Goal: Task Accomplishment & Management: Use online tool/utility

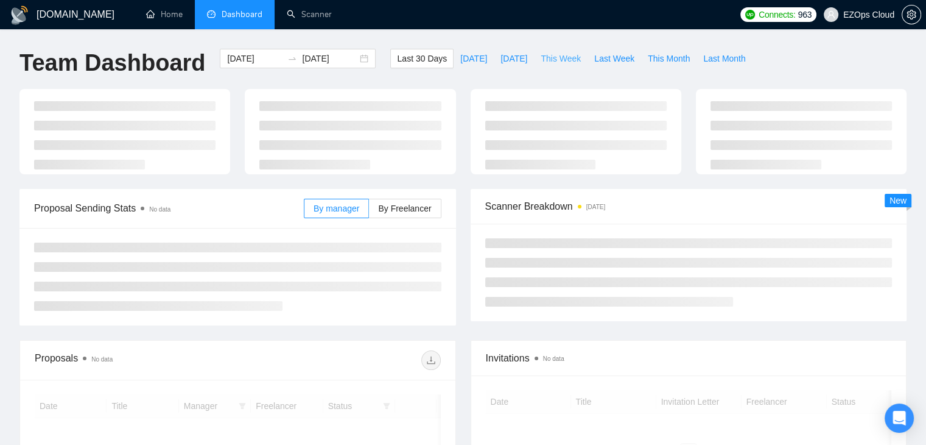
click at [541, 53] on span "This Week" at bounding box center [561, 58] width 40 height 13
type input "[DATE]"
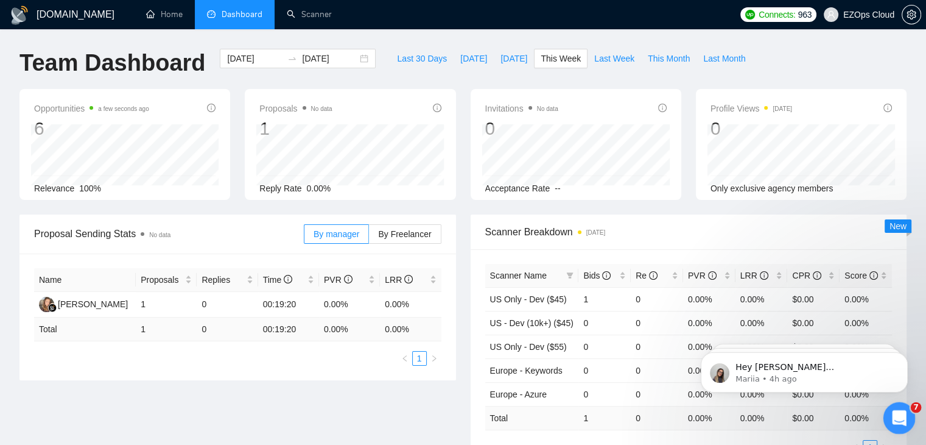
click at [888, 412] on div "Open Intercom Messenger" at bounding box center [898, 416] width 40 height 40
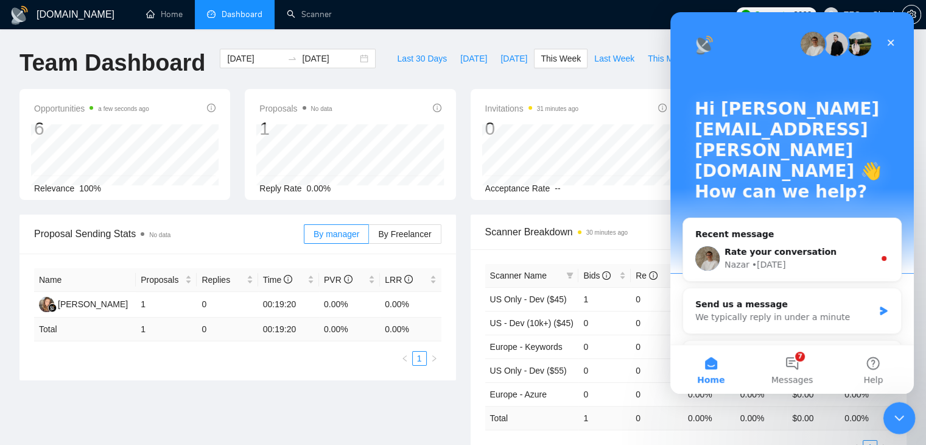
click at [887, 406] on div "Close Intercom Messenger" at bounding box center [897, 415] width 29 height 29
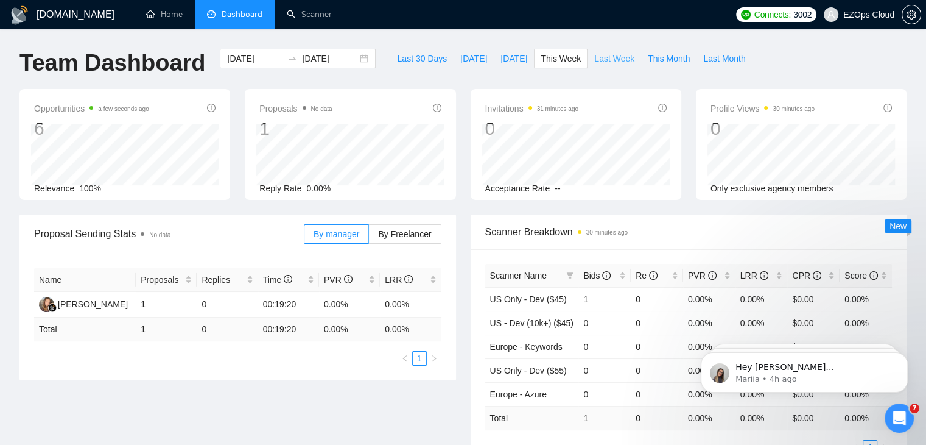
click at [594, 54] on span "Last Week" at bounding box center [614, 58] width 40 height 13
type input "[DATE]"
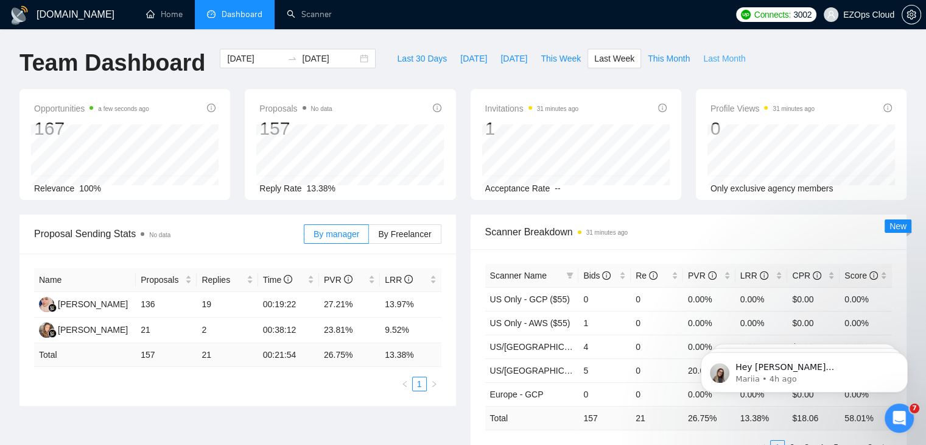
click at [703, 54] on span "Last Month" at bounding box center [724, 58] width 42 height 13
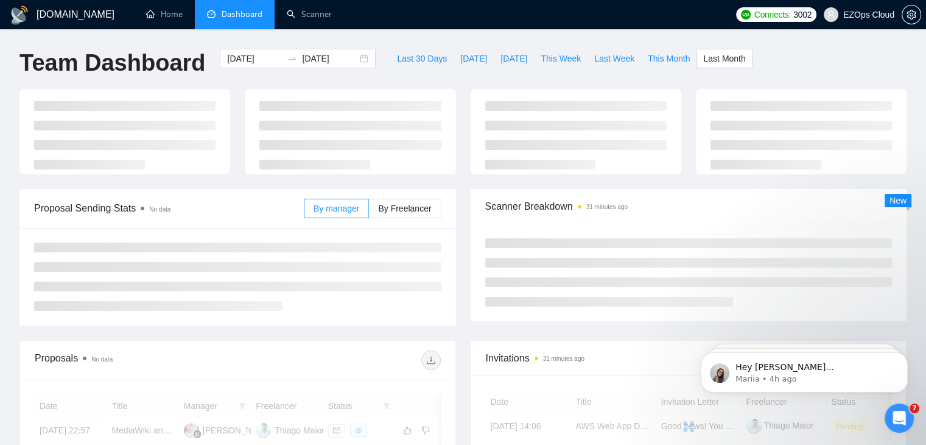
type input "[DATE]"
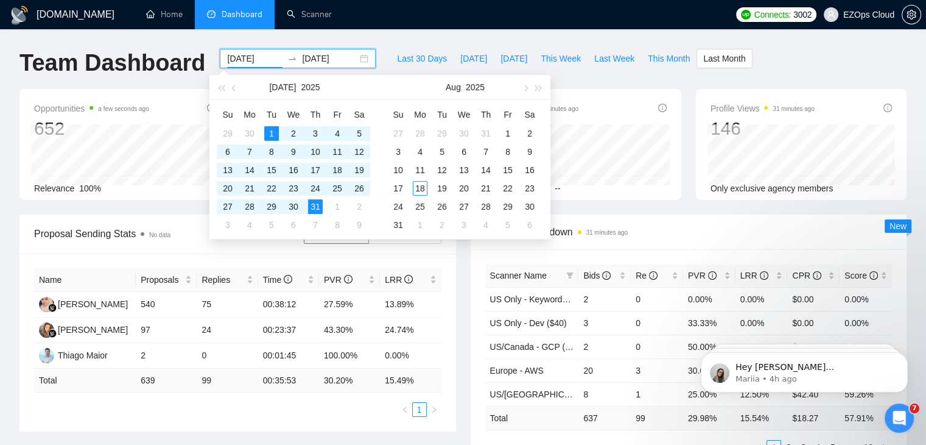
click at [247, 52] on input "[DATE]" at bounding box center [254, 58] width 55 height 13
type input "[DATE]"
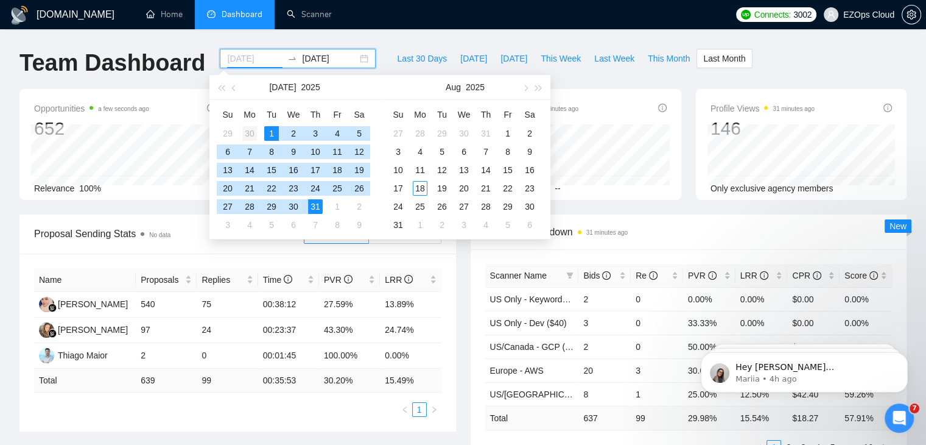
click at [247, 137] on div "30" at bounding box center [249, 133] width 15 height 15
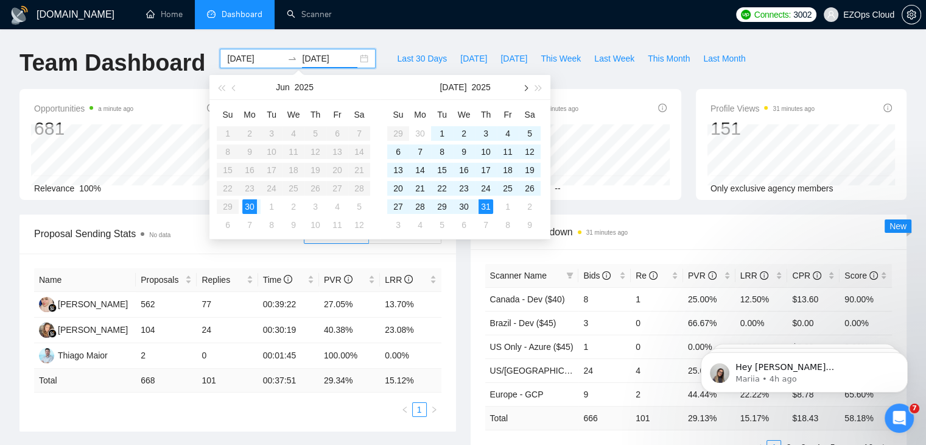
click at [519, 91] on button "button" at bounding box center [524, 87] width 13 height 24
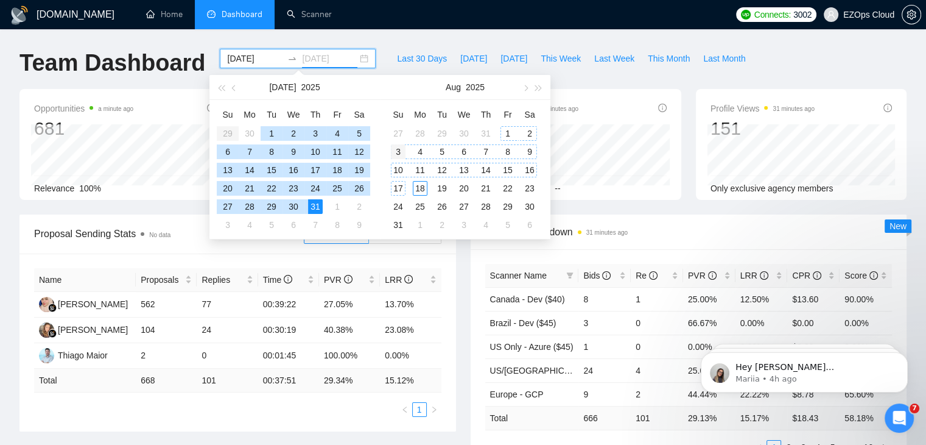
type input "[DATE]"
click at [397, 151] on div "3" at bounding box center [398, 151] width 15 height 15
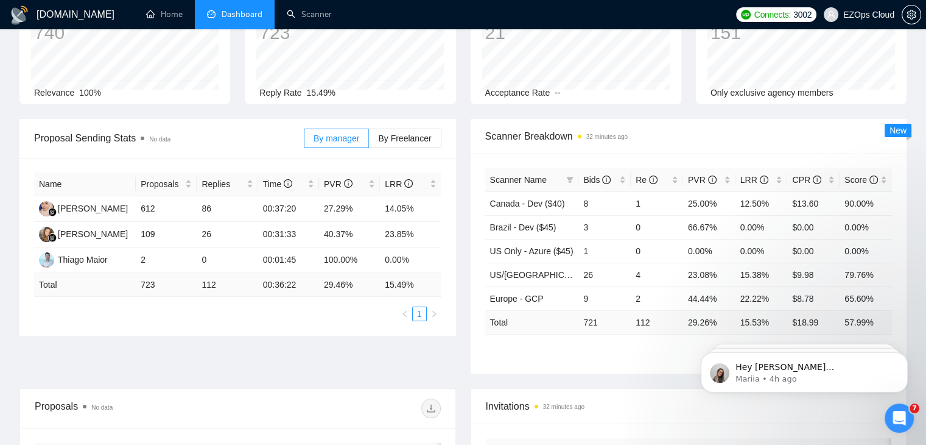
scroll to position [113, 0]
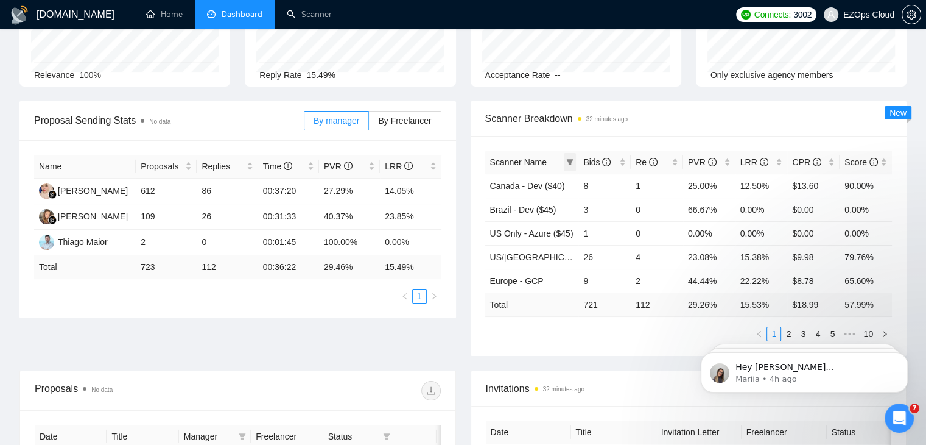
click at [565, 166] on span at bounding box center [570, 162] width 12 height 18
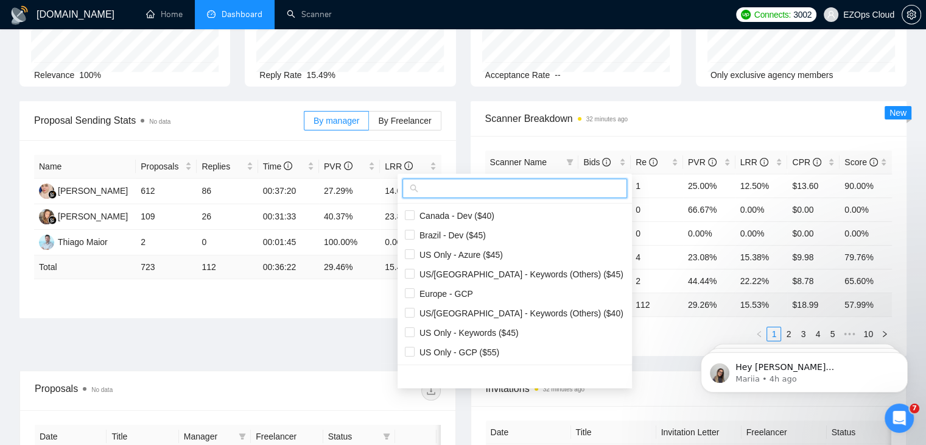
click at [524, 188] on input "text" at bounding box center [520, 187] width 199 height 13
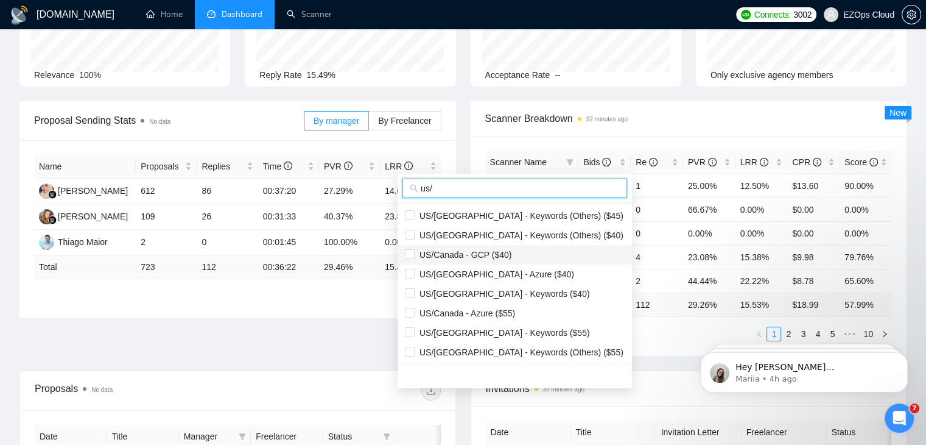
type input "us/"
click at [543, 251] on span "US/Canada - GCP ($40)" at bounding box center [515, 254] width 220 height 13
checkbox input "true"
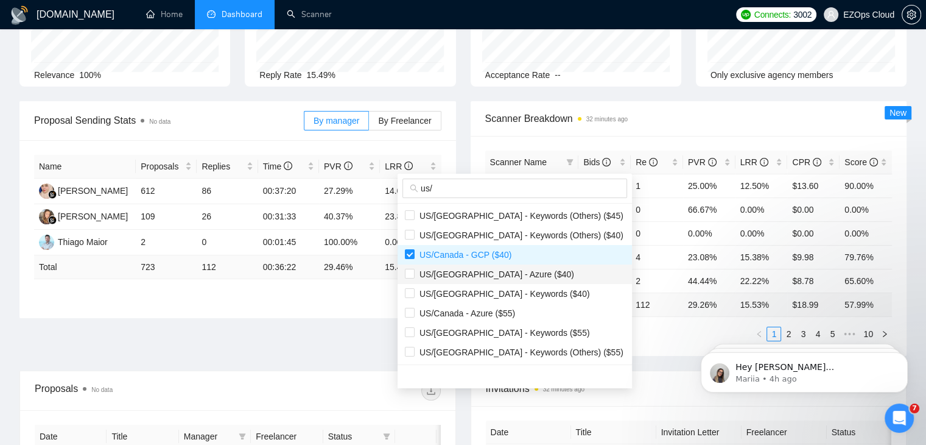
click at [538, 267] on span "US/[GEOGRAPHIC_DATA] - Azure ($40)" at bounding box center [515, 273] width 220 height 13
checkbox input "true"
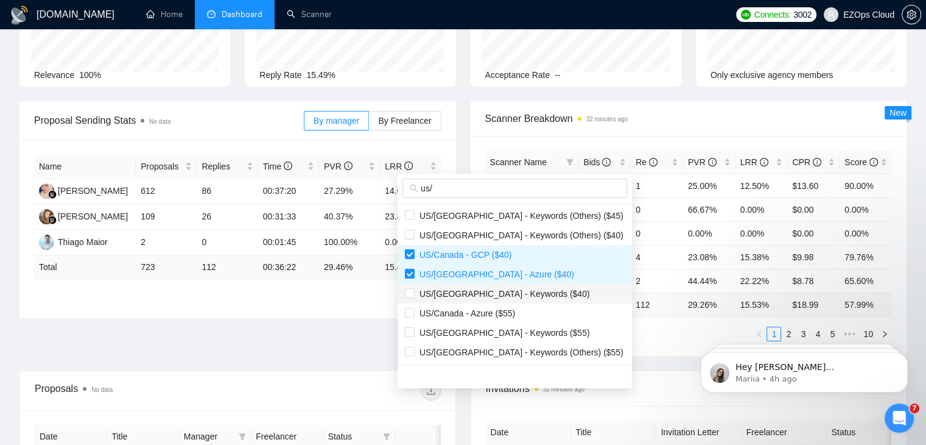
click at [536, 291] on span "US/[GEOGRAPHIC_DATA] - Keywords ($40)" at bounding box center [515, 293] width 220 height 13
checkbox input "true"
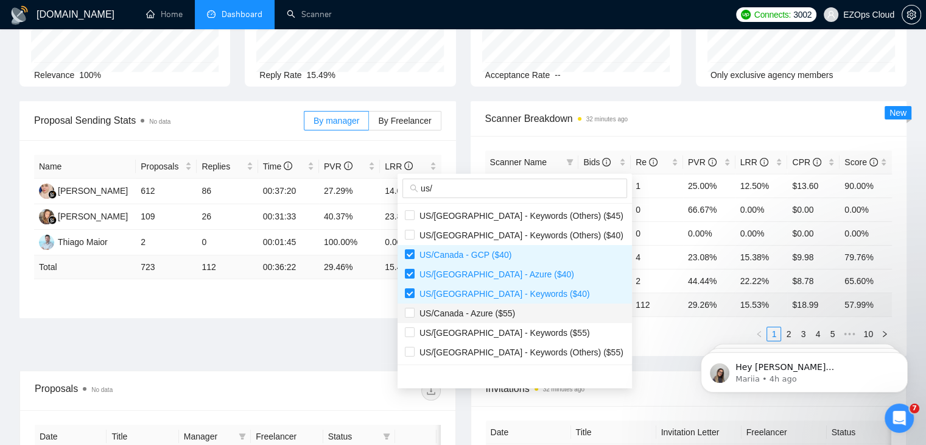
click at [532, 310] on span "US/Canada - Azure ($55)" at bounding box center [515, 312] width 220 height 13
checkbox input "true"
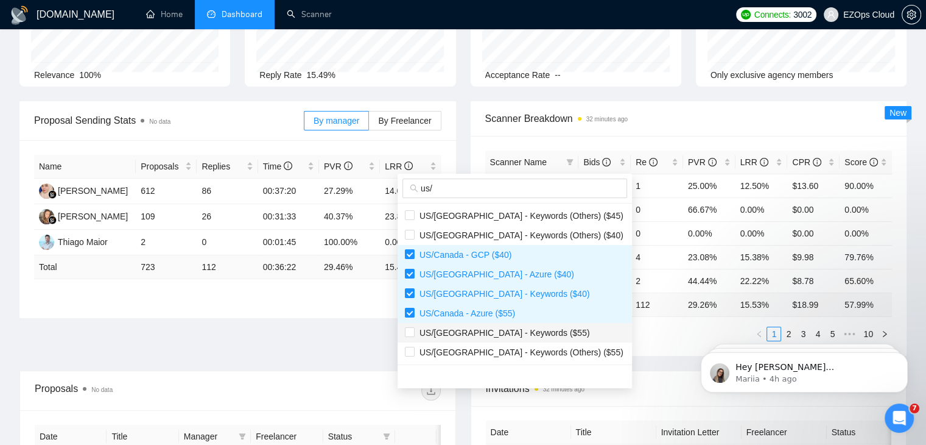
click at [534, 333] on span "US/[GEOGRAPHIC_DATA] - Keywords ($55)" at bounding box center [515, 332] width 220 height 13
checkbox input "true"
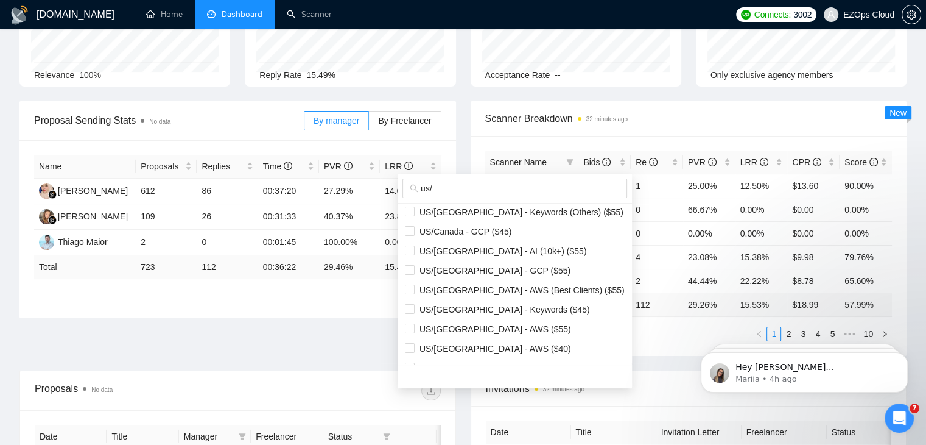
scroll to position [195, 0]
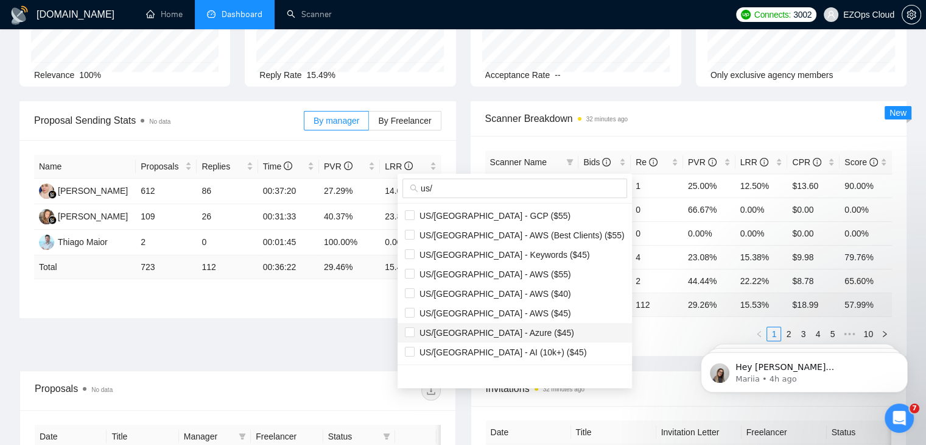
click at [493, 332] on span "US/[GEOGRAPHIC_DATA] - Azure ($45)" at bounding box center [495, 333] width 160 height 10
checkbox input "true"
click at [495, 300] on li "US/[GEOGRAPHIC_DATA] - AWS ($40)" at bounding box center [515, 293] width 234 height 19
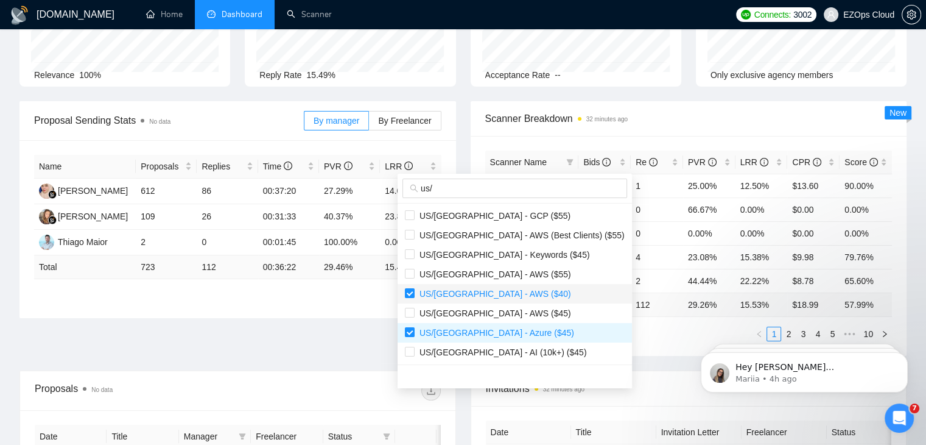
checkbox input "true"
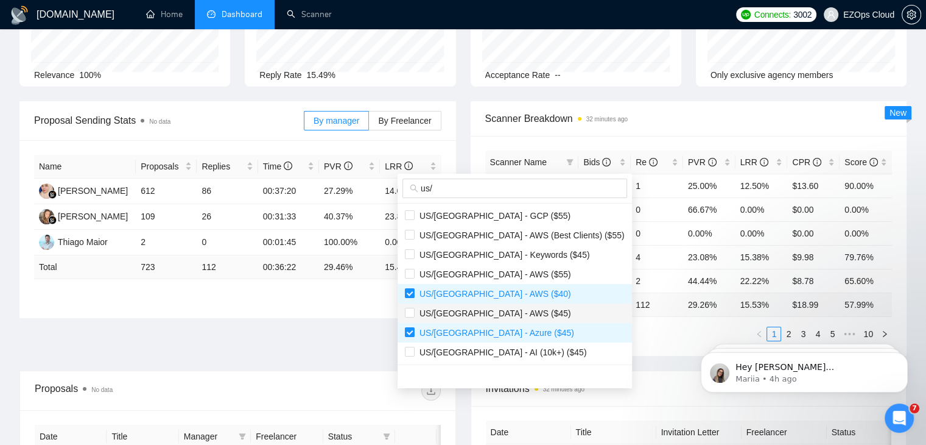
click at [495, 313] on span "US/[GEOGRAPHIC_DATA] - AWS ($45)" at bounding box center [493, 313] width 157 height 10
checkbox input "true"
click at [497, 278] on span "US/[GEOGRAPHIC_DATA] - AWS ($55)" at bounding box center [515, 273] width 220 height 13
checkbox input "true"
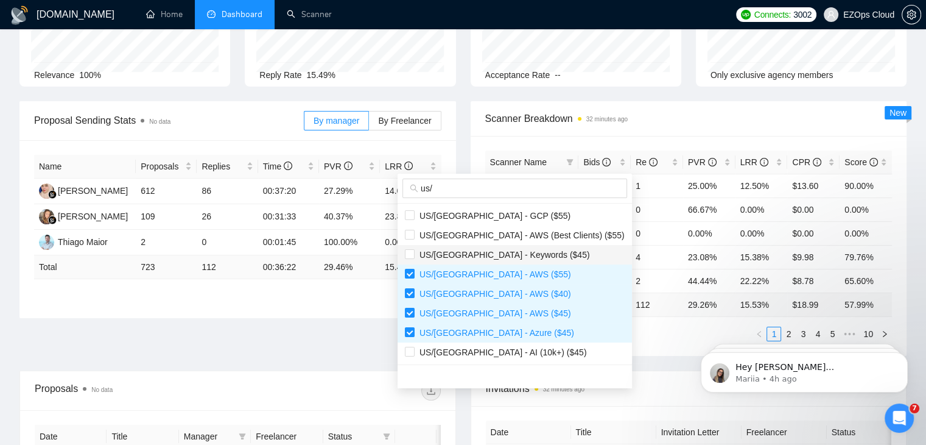
click at [499, 259] on span "US/[GEOGRAPHIC_DATA] - Keywords ($45)" at bounding box center [502, 255] width 175 height 10
checkbox input "true"
click at [503, 237] on span "US/[GEOGRAPHIC_DATA] - AWS (Best Clients) ($55)" at bounding box center [520, 235] width 210 height 10
checkbox input "true"
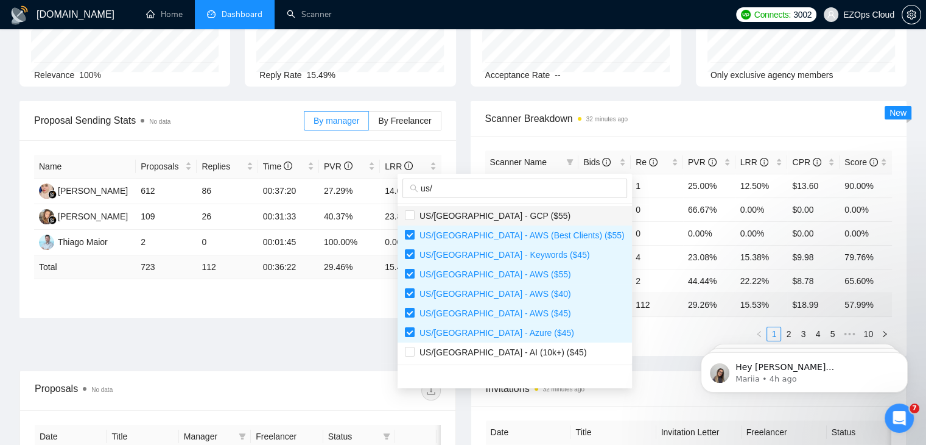
click at [504, 215] on span "US/[GEOGRAPHIC_DATA] - GCP ($55)" at bounding box center [493, 216] width 156 height 10
checkbox input "true"
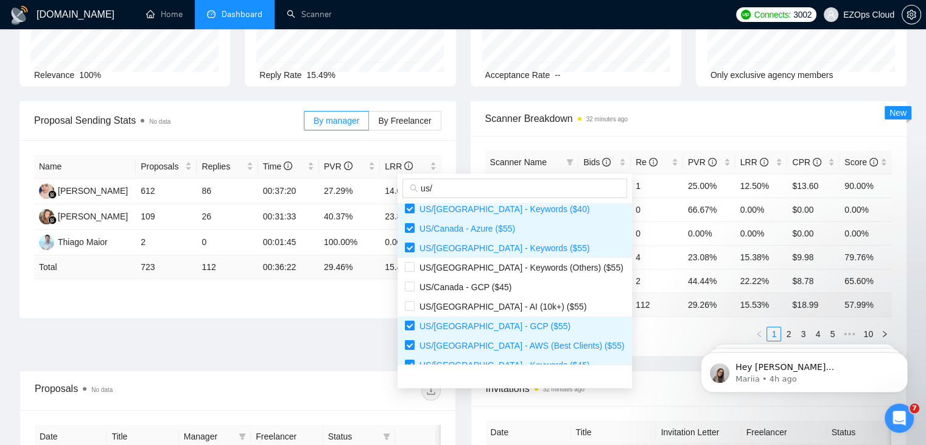
scroll to position [54, 0]
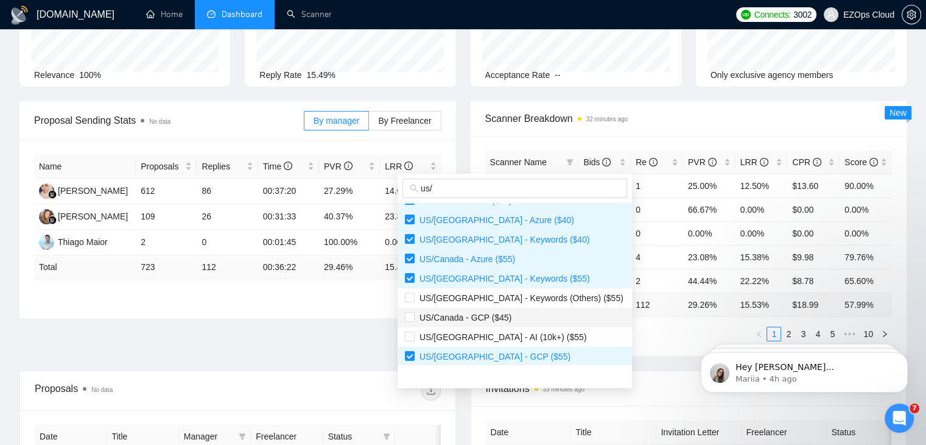
click at [473, 317] on span "US/Canada - GCP ($45)" at bounding box center [463, 317] width 97 height 10
checkbox input "true"
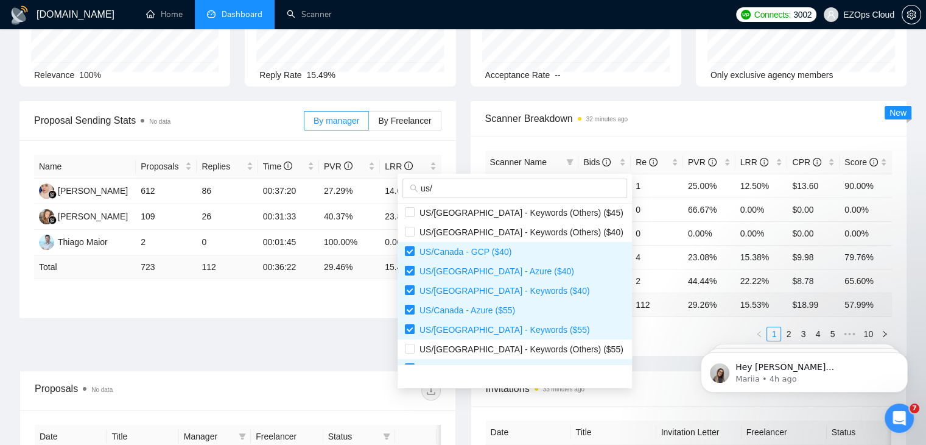
scroll to position [0, 0]
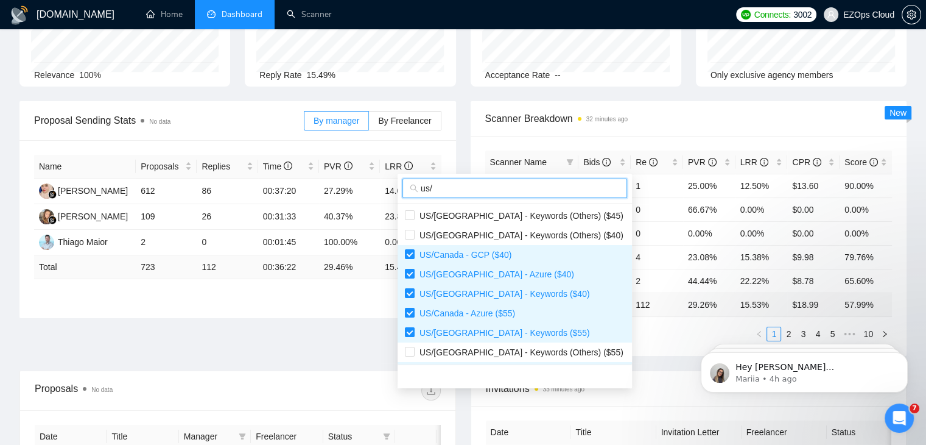
click at [502, 188] on input "us/" at bounding box center [520, 187] width 199 height 13
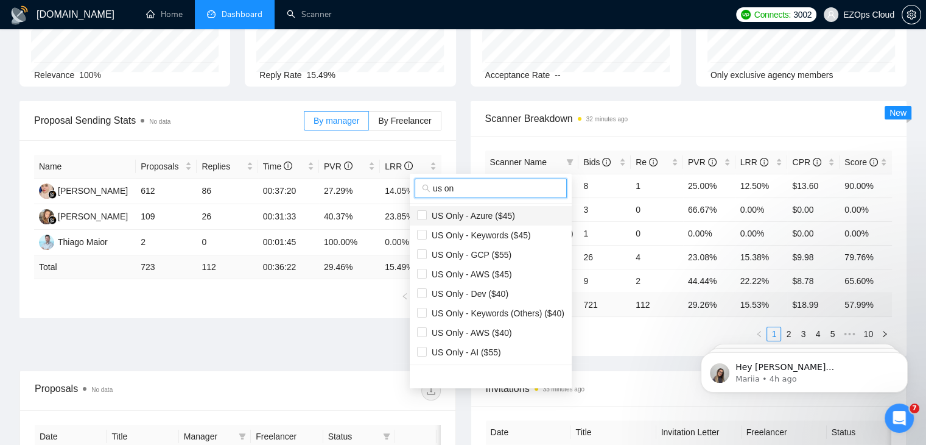
type input "us on"
click at [520, 207] on li "US Only - Azure ($45)" at bounding box center [491, 215] width 162 height 19
checkbox input "true"
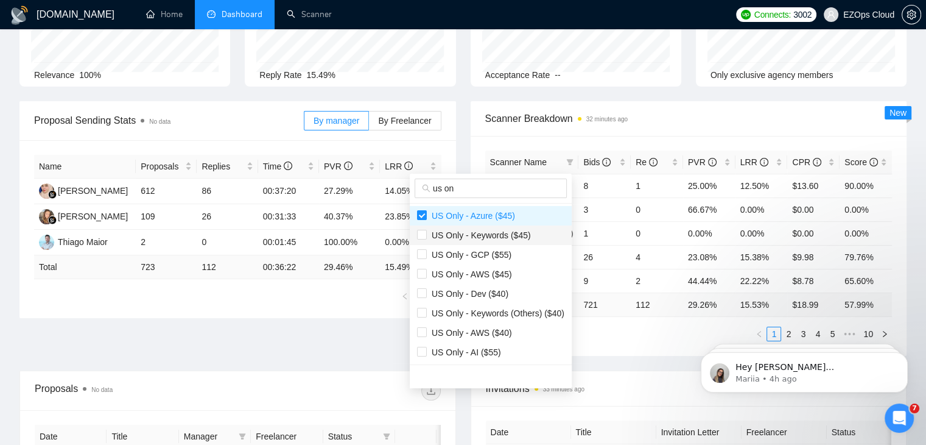
click at [518, 234] on span "US Only - Keywords ($45)" at bounding box center [479, 235] width 104 height 10
checkbox input "true"
click at [516, 250] on span "US Only - GCP ($55)" at bounding box center [490, 254] width 147 height 13
checkbox input "true"
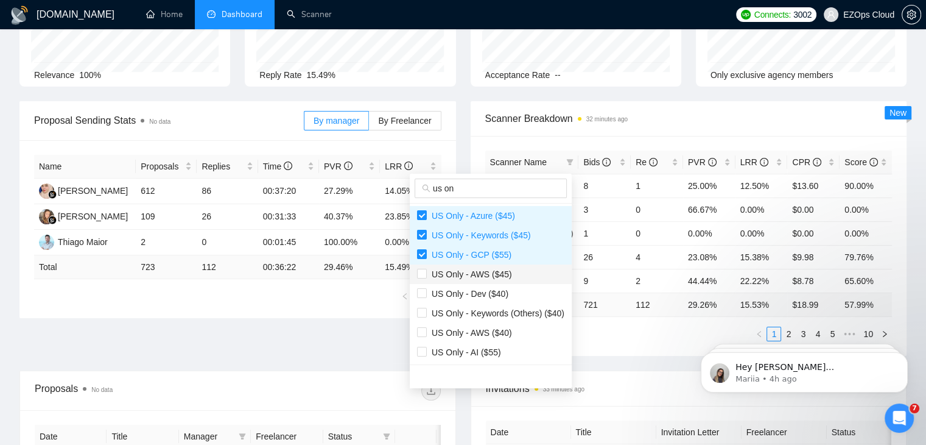
click at [512, 270] on span "US Only - AWS ($45)" at bounding box center [490, 273] width 147 height 13
checkbox input "true"
click at [518, 328] on span "US Only - AWS ($40)" at bounding box center [490, 332] width 147 height 13
checkbox input "true"
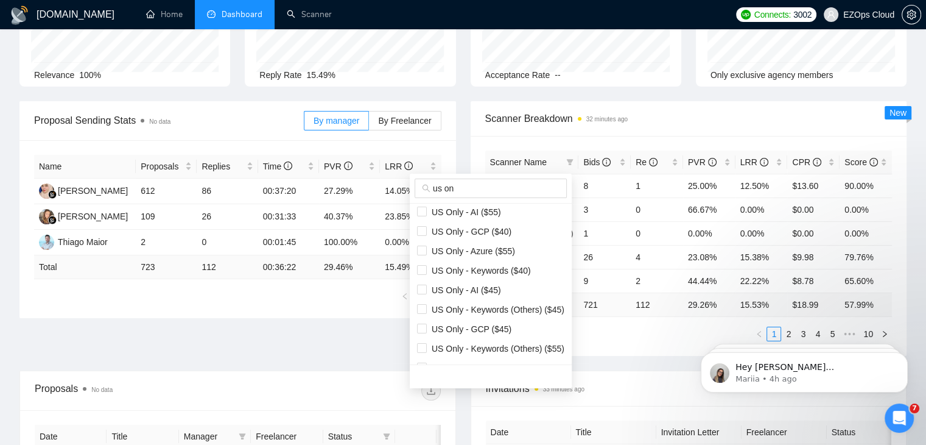
scroll to position [234, 0]
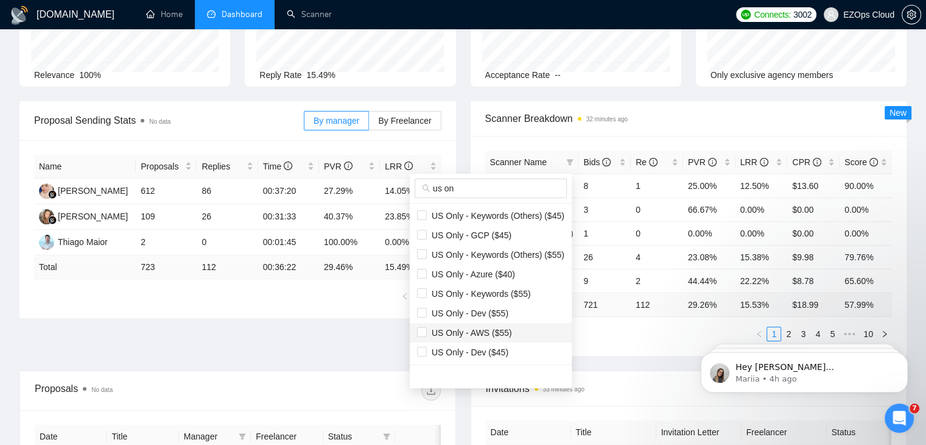
click at [498, 328] on span "US Only - AWS ($55)" at bounding box center [469, 333] width 85 height 10
checkbox input "true"
click at [499, 289] on span "US Only - Keywords ($55)" at bounding box center [479, 294] width 104 height 10
checkbox input "true"
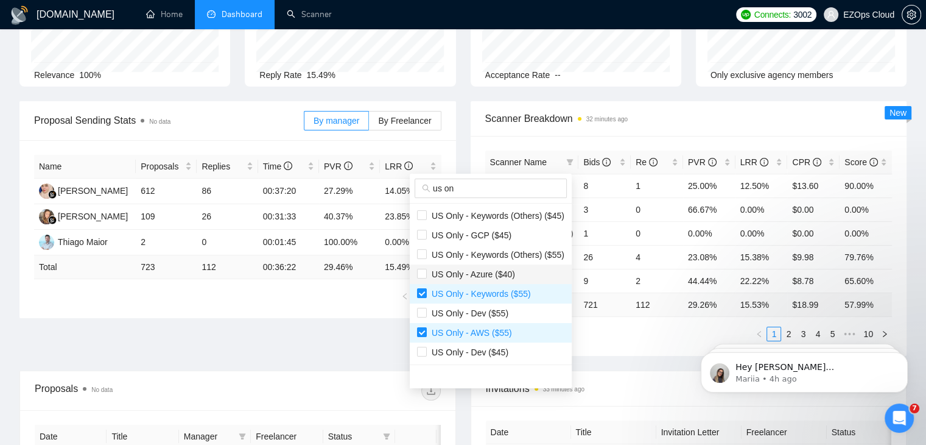
click at [499, 274] on span "US Only - Azure ($40)" at bounding box center [471, 274] width 88 height 10
checkbox input "true"
click at [501, 241] on span "US Only - GCP ($45)" at bounding box center [490, 234] width 147 height 13
checkbox input "true"
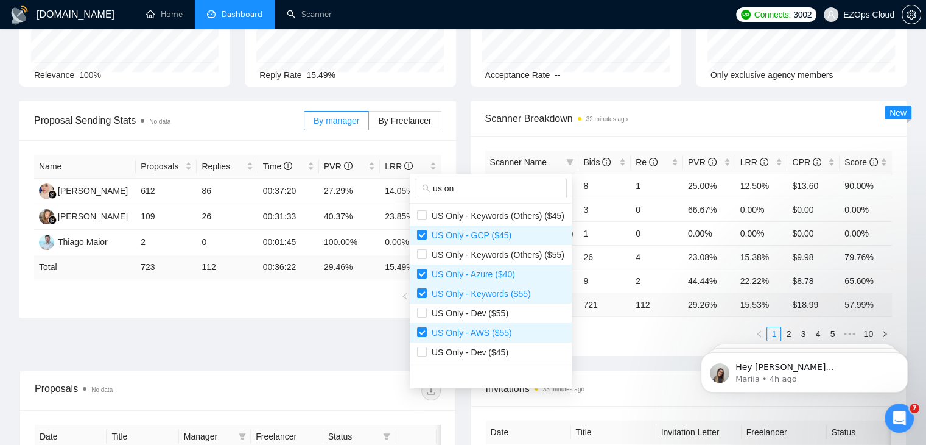
scroll to position [93, 0]
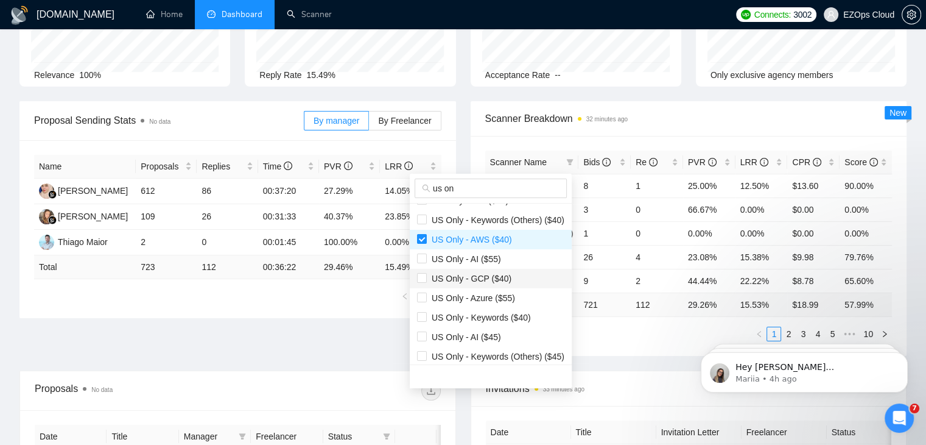
click at [482, 279] on span "US Only - GCP ($40)" at bounding box center [469, 278] width 85 height 10
checkbox input "true"
click at [487, 300] on span "US Only - Azure ($55)" at bounding box center [471, 298] width 88 height 10
checkbox input "true"
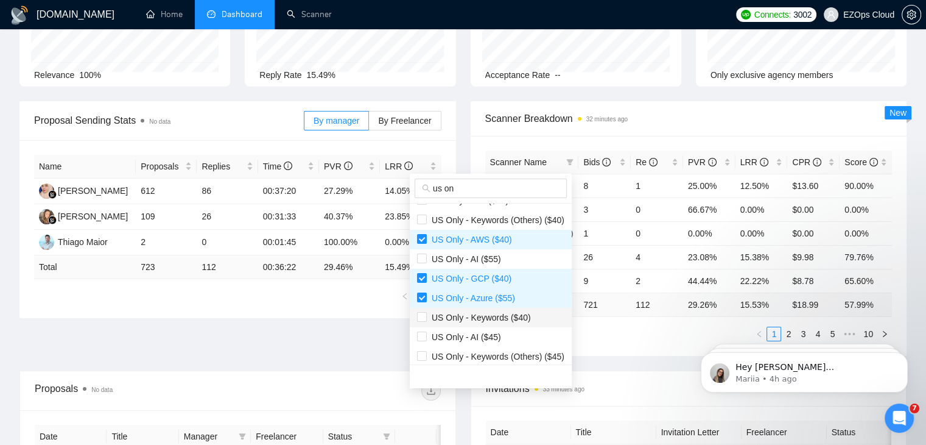
click at [487, 308] on li "US Only - Keywords ($40)" at bounding box center [491, 317] width 162 height 19
checkbox input "true"
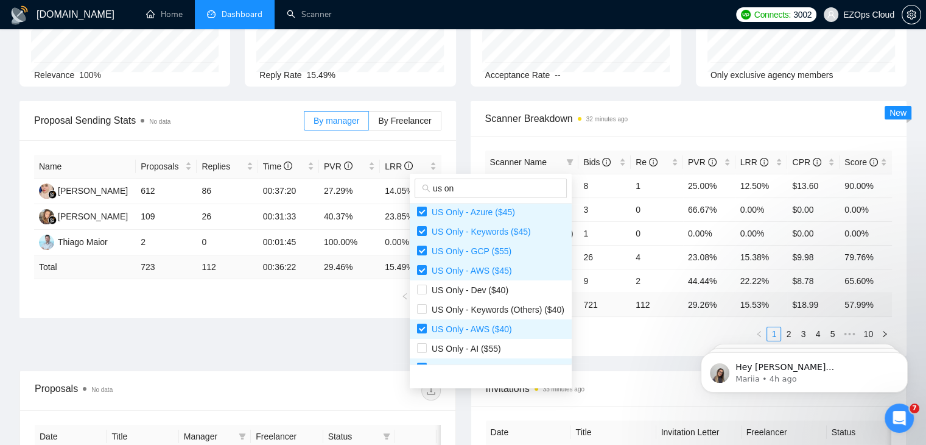
scroll to position [0, 0]
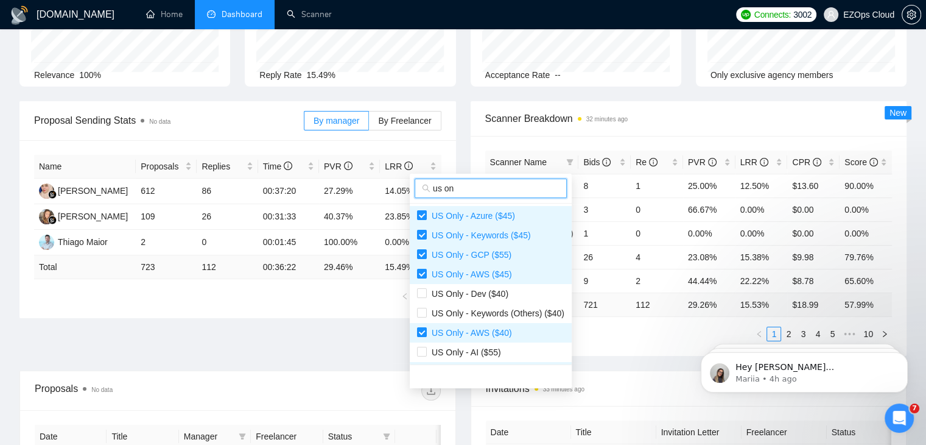
click at [558, 191] on input "us on" at bounding box center [496, 187] width 127 height 13
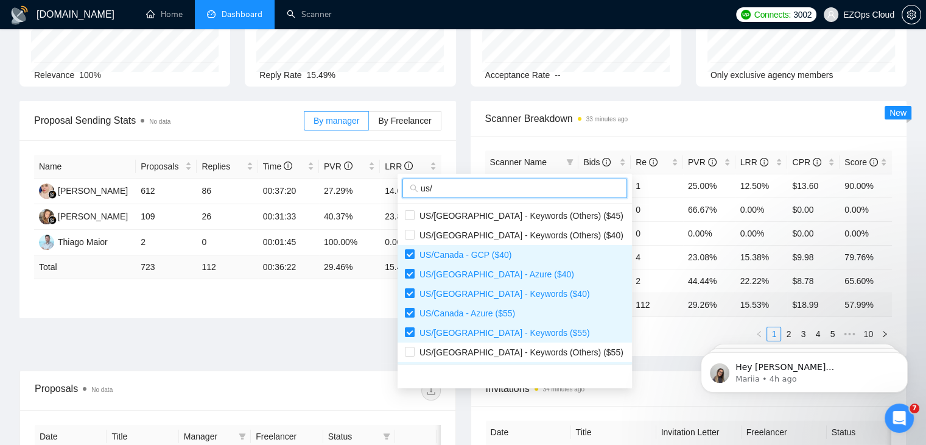
click at [513, 191] on input "us/" at bounding box center [520, 187] width 199 height 13
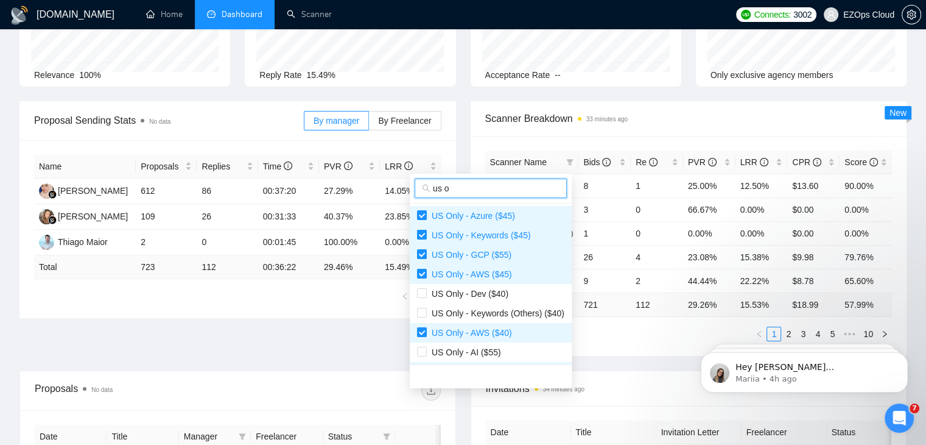
type input "us o"
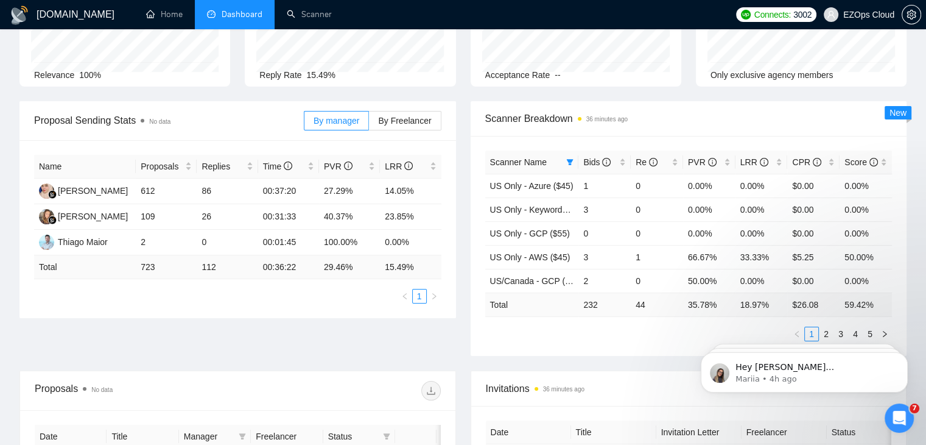
click at [625, 344] on div "Scanner Name Bids Re PVR LRR CPR Score US Only - Azure ($45) 1 0 0.00% 0.00% $0…" at bounding box center [689, 246] width 437 height 220
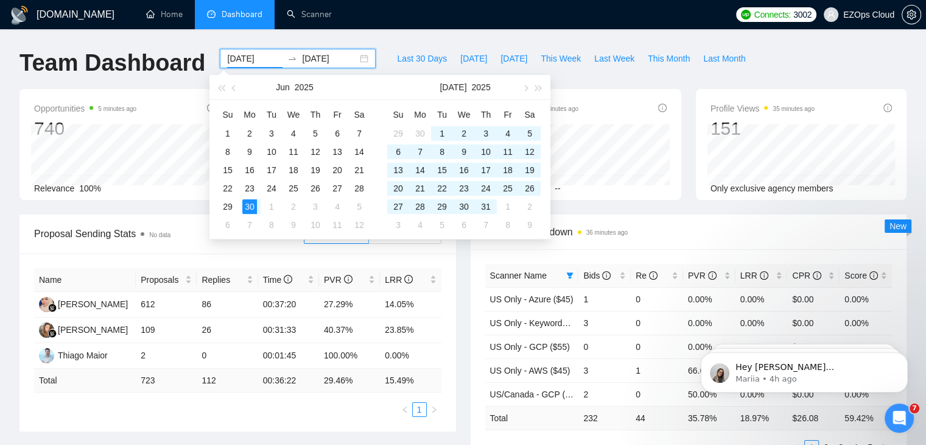
click at [252, 52] on input "[DATE]" at bounding box center [254, 58] width 55 height 13
click at [528, 87] on span "button" at bounding box center [525, 88] width 6 height 6
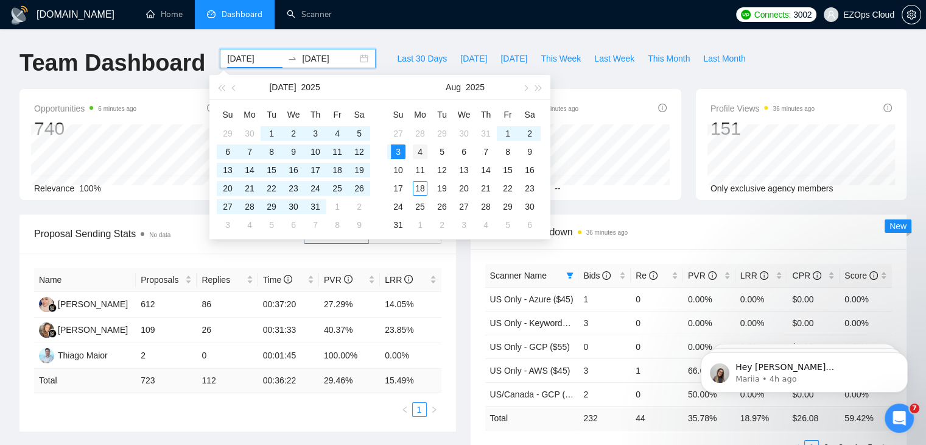
type input "[DATE]"
click at [417, 144] on div "4" at bounding box center [420, 151] width 15 height 15
type input "[DATE]"
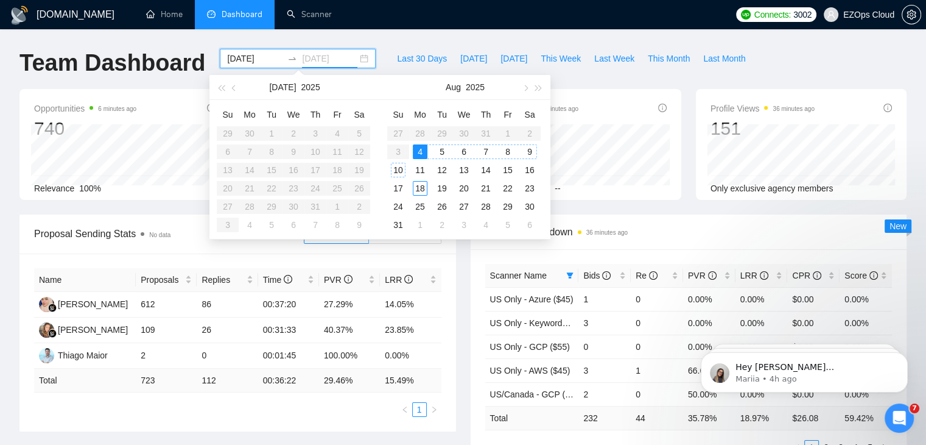
click at [408, 161] on td "10" at bounding box center [398, 170] width 22 height 18
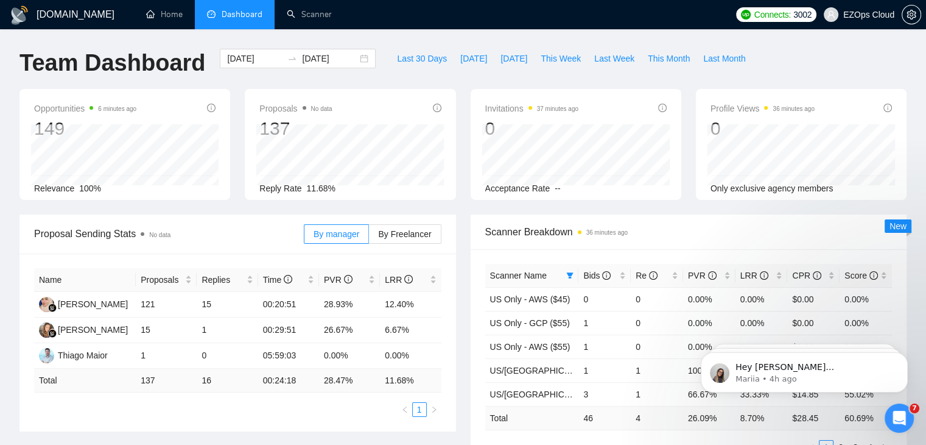
click at [453, 173] on div "Proposals No data 137 Reply Rate 11.68%" at bounding box center [350, 144] width 211 height 111
click at [463, 171] on div "Invitations 37 minutes ago 0 Acceptance Rate --" at bounding box center [575, 144] width 225 height 111
click at [463, 171] on div "Invitations 38 minutes ago 0 Acceptance Rate --" at bounding box center [575, 144] width 225 height 111
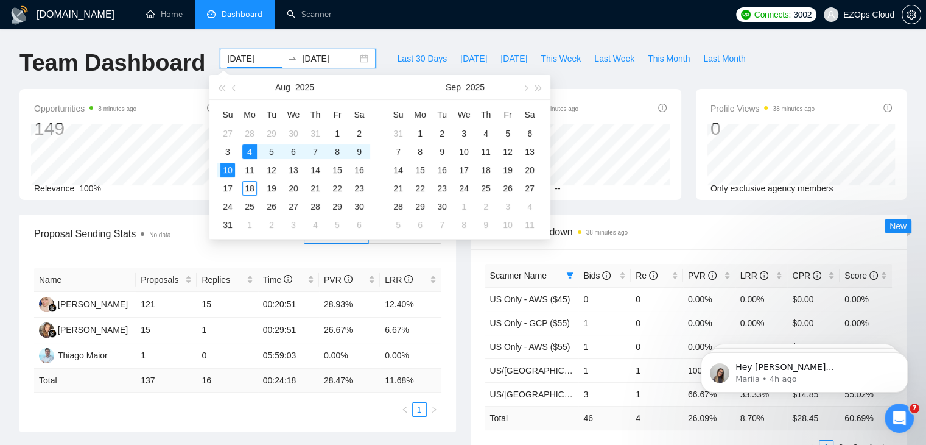
click at [253, 62] on input "[DATE]" at bounding box center [254, 58] width 55 height 13
type input "[DATE]"
click at [255, 161] on td "11" at bounding box center [250, 170] width 22 height 18
type input "[DATE]"
click at [237, 179] on td "17" at bounding box center [228, 188] width 22 height 18
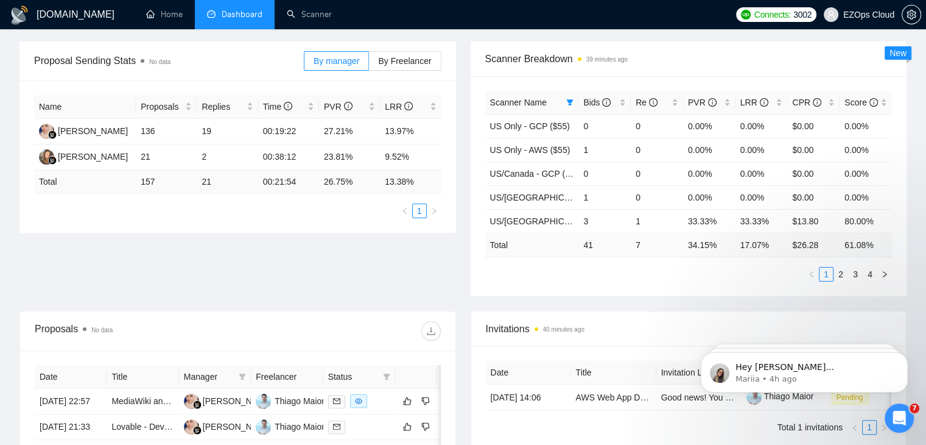
scroll to position [130, 0]
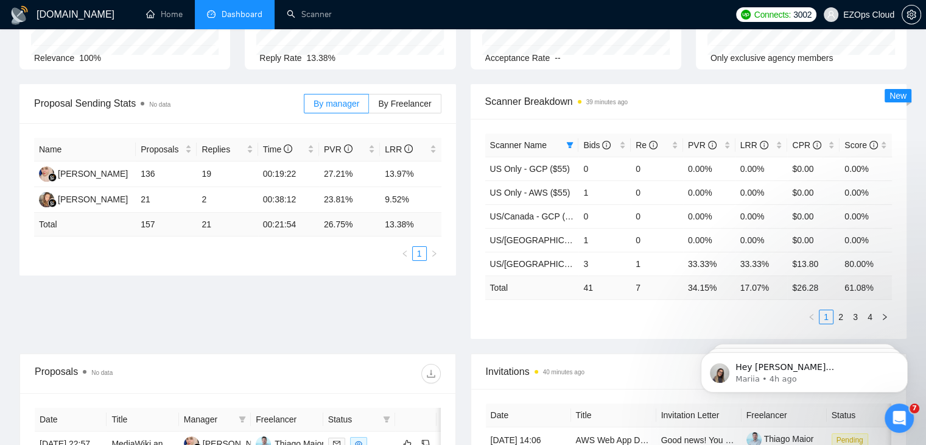
click at [465, 169] on div "Scanner Breakdown 39 minutes ago Scanner Name Bids Re PVR LRR CPR Score US Only…" at bounding box center [688, 211] width 451 height 255
click at [465, 169] on div "Scanner Breakdown 40 minutes ago Scanner Name Bids Re PVR LRR CPR Score US Only…" at bounding box center [688, 211] width 451 height 255
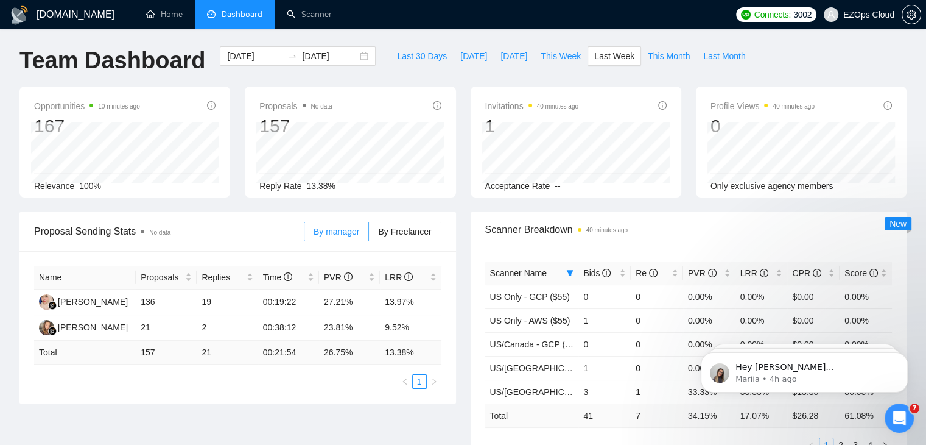
scroll to position [0, 0]
